Goal: Task Accomplishment & Management: Use online tool/utility

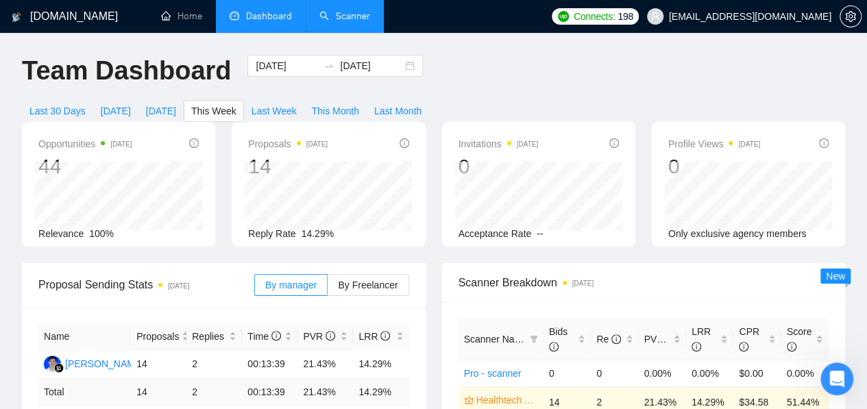
drag, startPoint x: 0, startPoint y: 0, endPoint x: 325, endPoint y: 28, distance: 326.0
click at [325, 22] on link "Scanner" at bounding box center [344, 16] width 51 height 12
